Goal: Complete application form

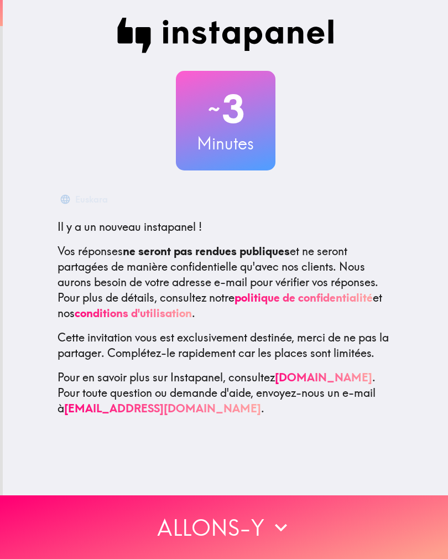
click at [301, 526] on button "Allons-y" at bounding box center [224, 527] width 448 height 64
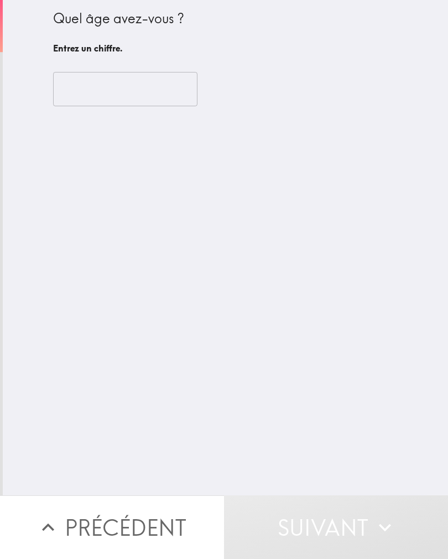
click at [90, 82] on input "number" at bounding box center [125, 89] width 144 height 34
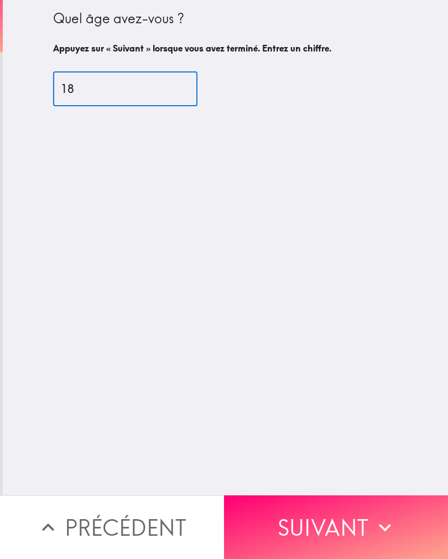
type input "18"
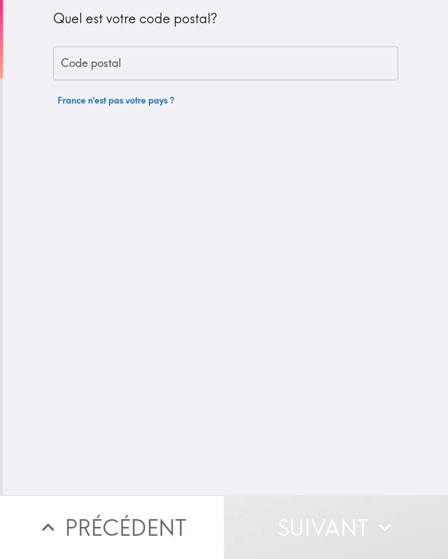
click at [361, 77] on input "Code postal" at bounding box center [225, 63] width 345 height 34
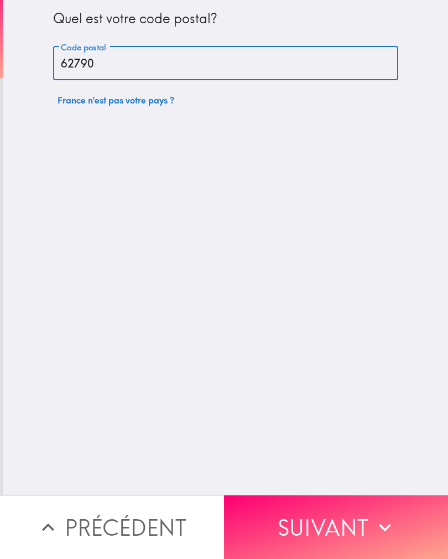
type input "62790"
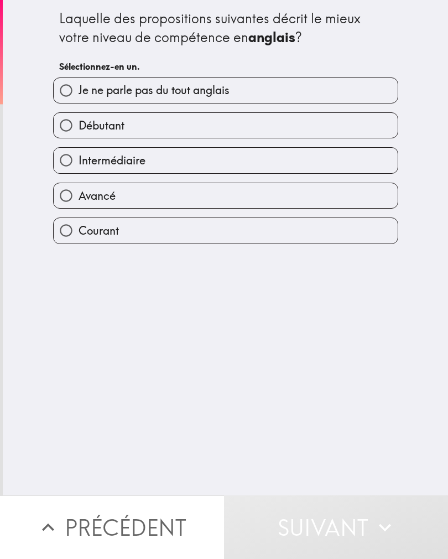
click at [70, 200] on input "Avancé" at bounding box center [66, 195] width 25 height 25
radio input "true"
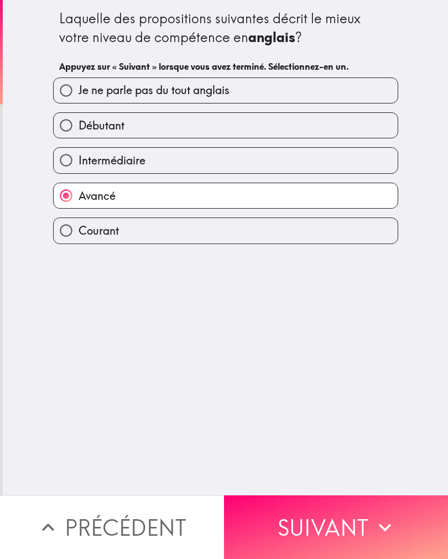
click at [369, 523] on button "Suivant" at bounding box center [336, 527] width 224 height 64
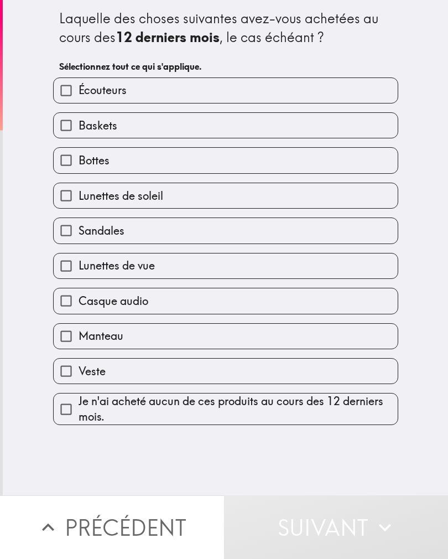
click at [74, 195] on input "Lunettes de soleil" at bounding box center [66, 195] width 25 height 25
checkbox input "true"
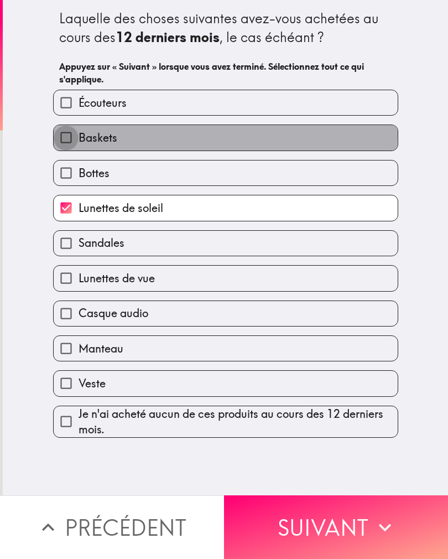
click at [74, 133] on input "Baskets" at bounding box center [66, 137] width 25 height 25
checkbox input "true"
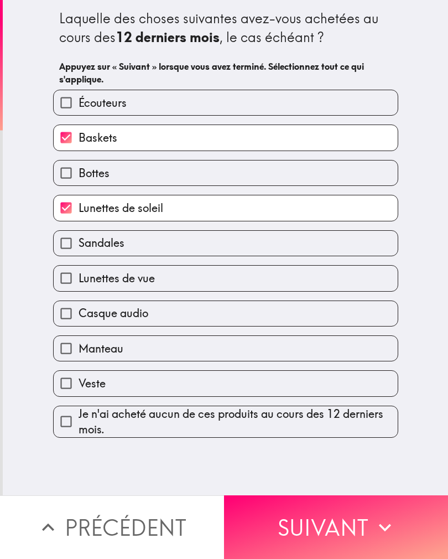
click at [356, 527] on button "Suivant" at bounding box center [336, 527] width 224 height 64
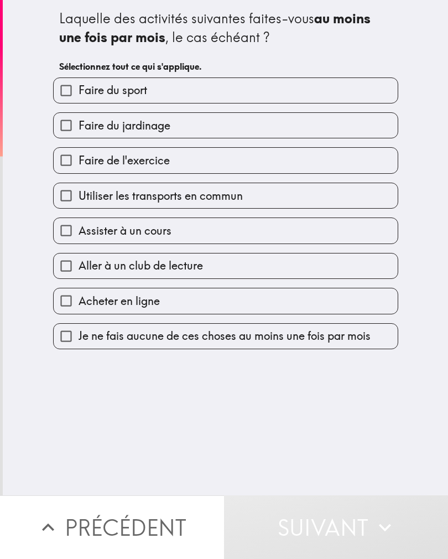
click at [76, 93] on input "Faire du sport" at bounding box center [66, 90] width 25 height 25
checkbox input "true"
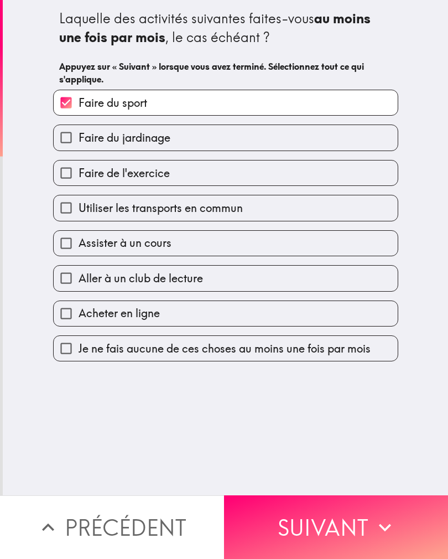
click at [73, 246] on input "Assister à un cours" at bounding box center [66, 243] width 25 height 25
checkbox input "true"
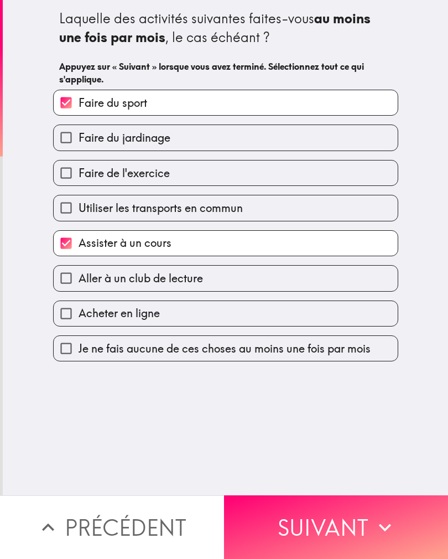
click at [72, 321] on input "Acheter en ligne" at bounding box center [66, 313] width 25 height 25
checkbox input "true"
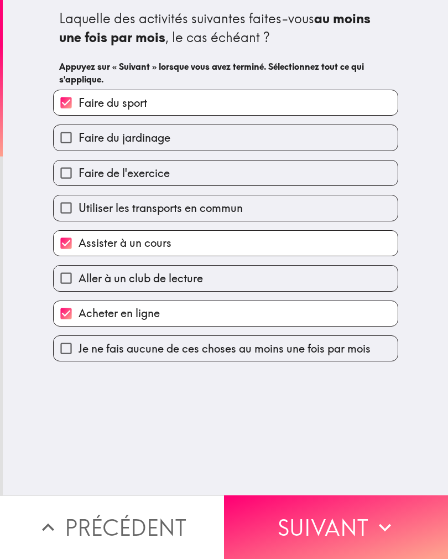
click at [361, 527] on button "Suivant" at bounding box center [336, 527] width 224 height 64
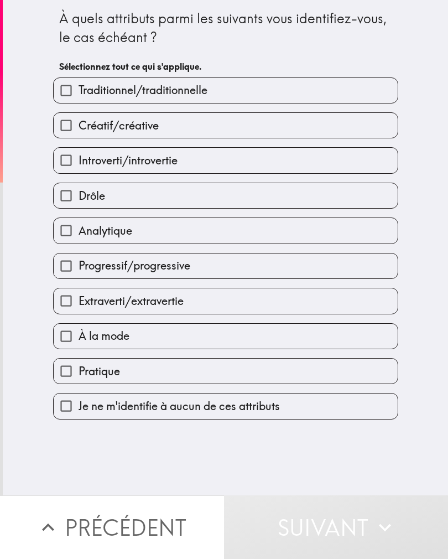
click at [75, 201] on input "Drôle" at bounding box center [66, 195] width 25 height 25
checkbox input "true"
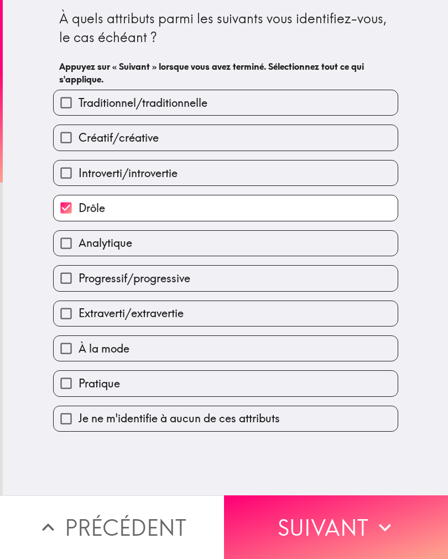
click at [379, 521] on icon "button" at bounding box center [385, 527] width 24 height 24
